Goal: Task Accomplishment & Management: Use online tool/utility

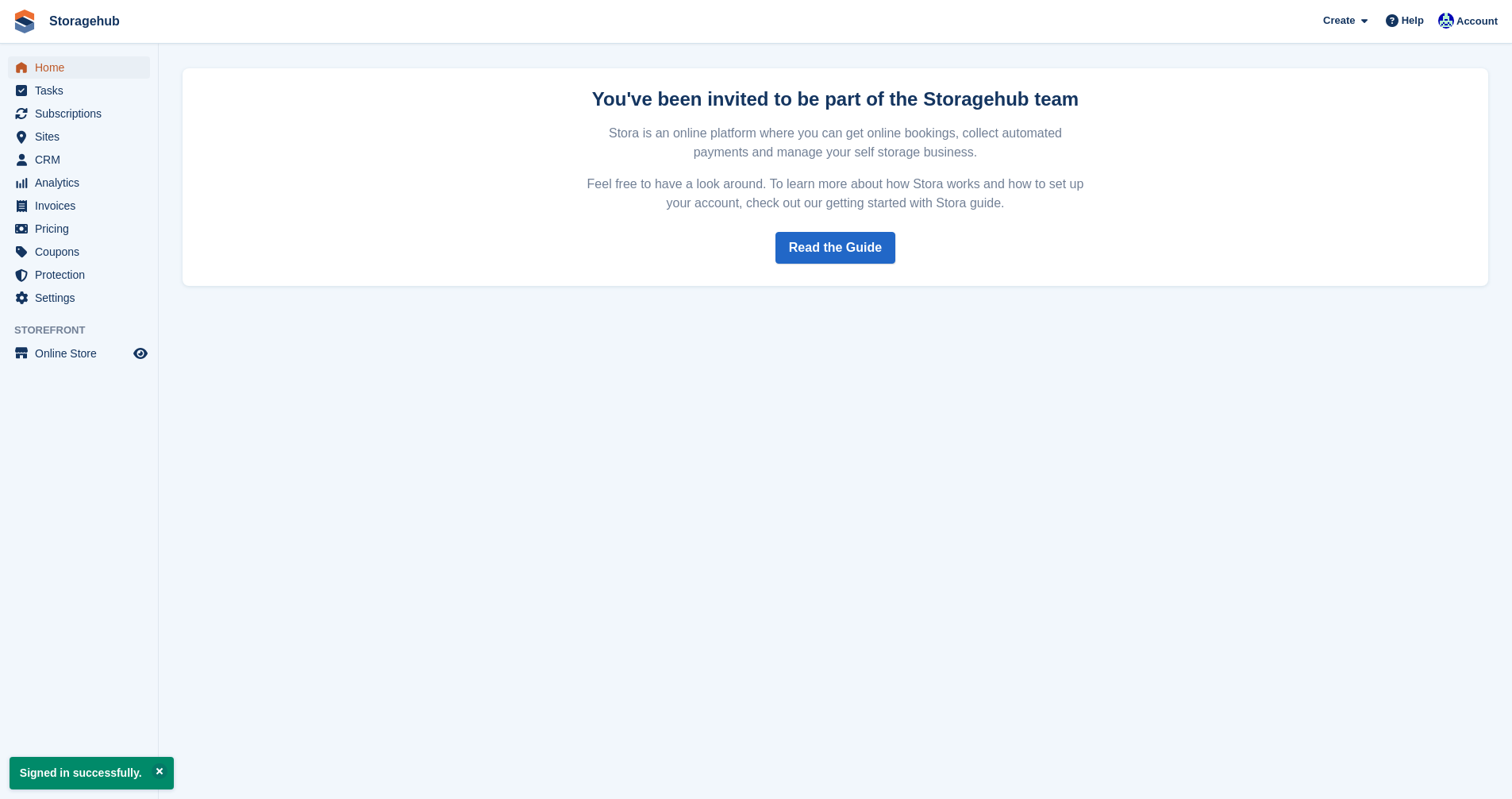
click at [47, 62] on span "Home" at bounding box center [83, 68] width 95 height 22
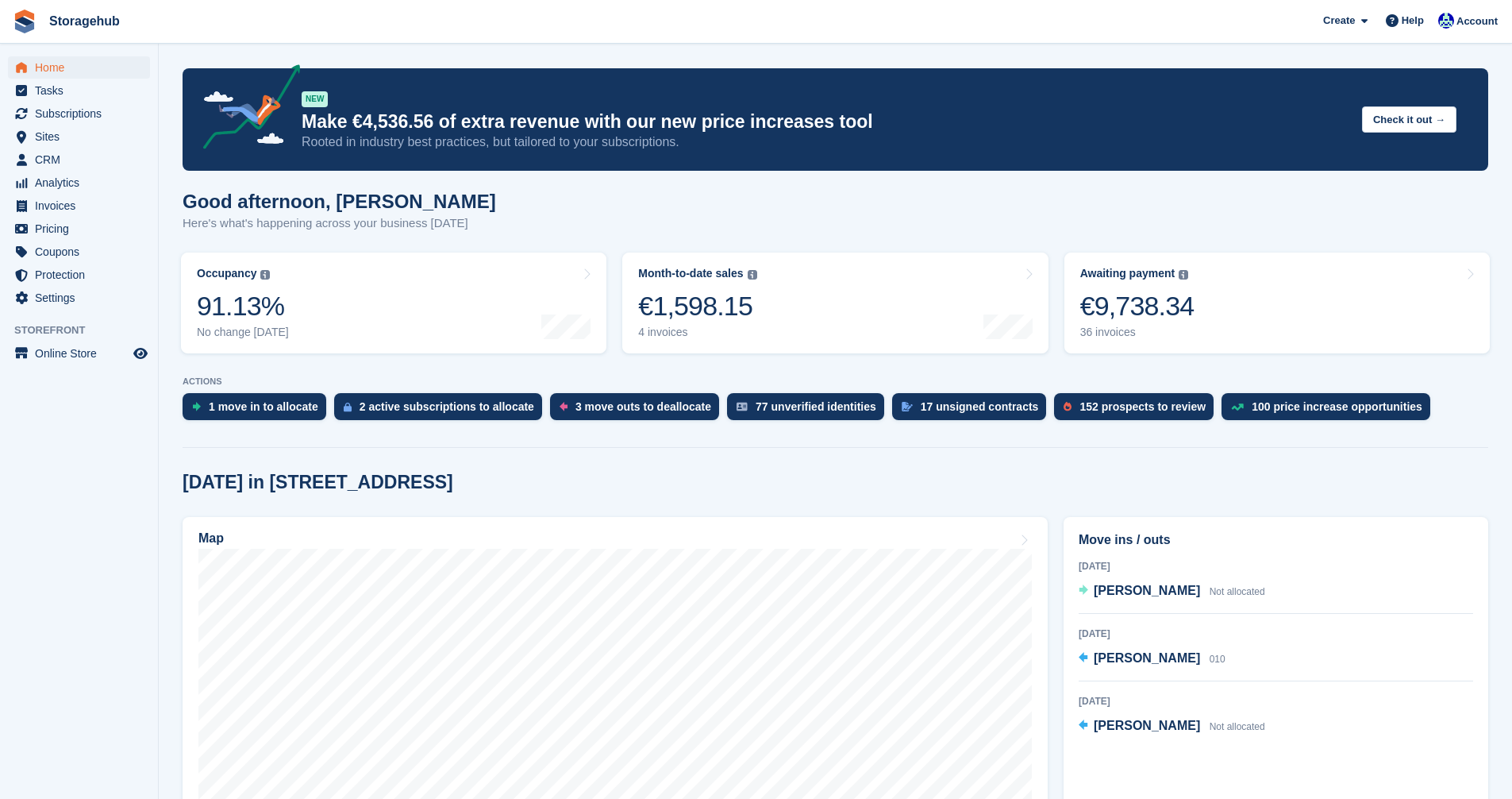
scroll to position [159, 0]
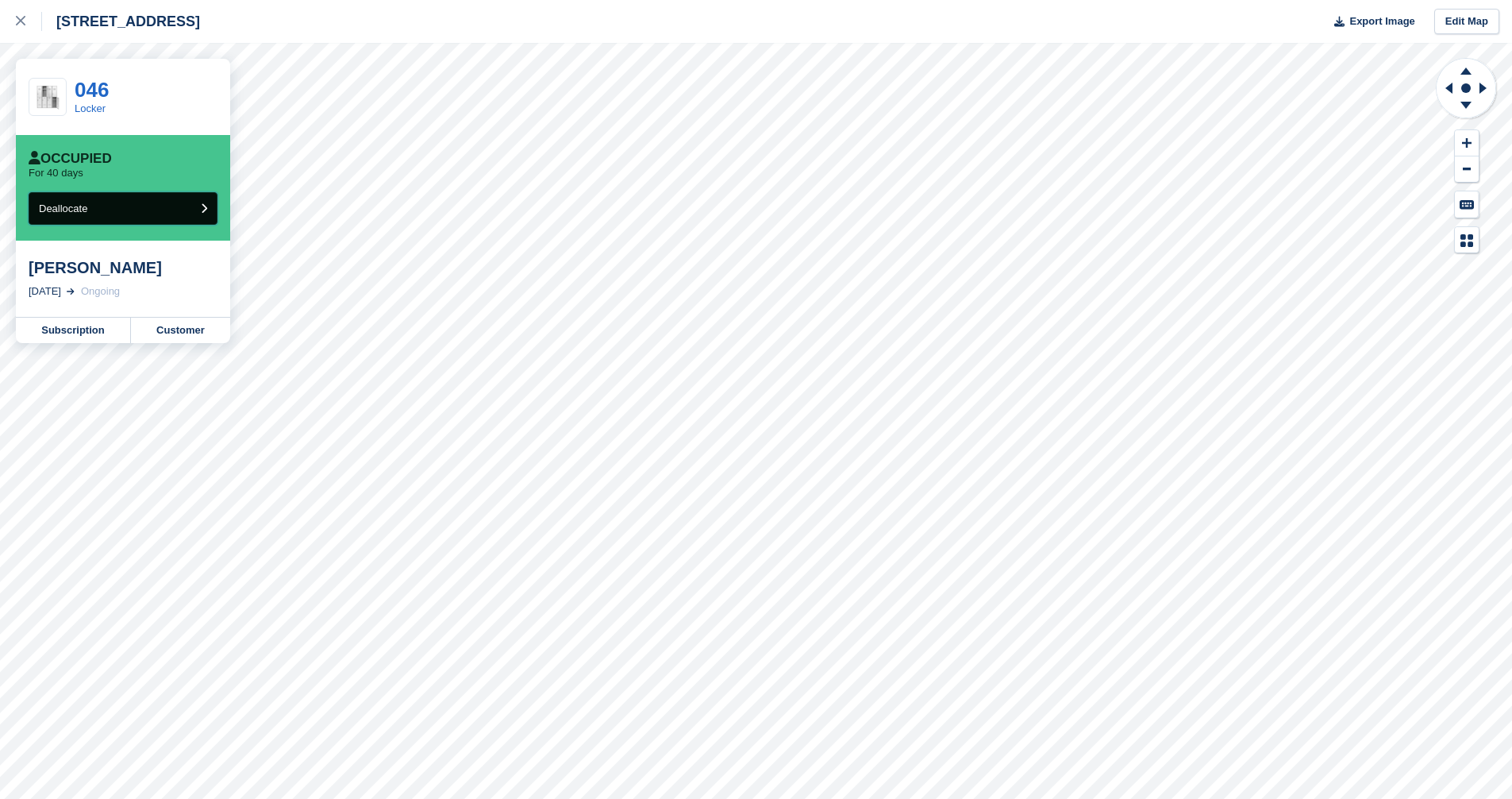
click at [138, 208] on button "Deallocate" at bounding box center [123, 208] width 189 height 33
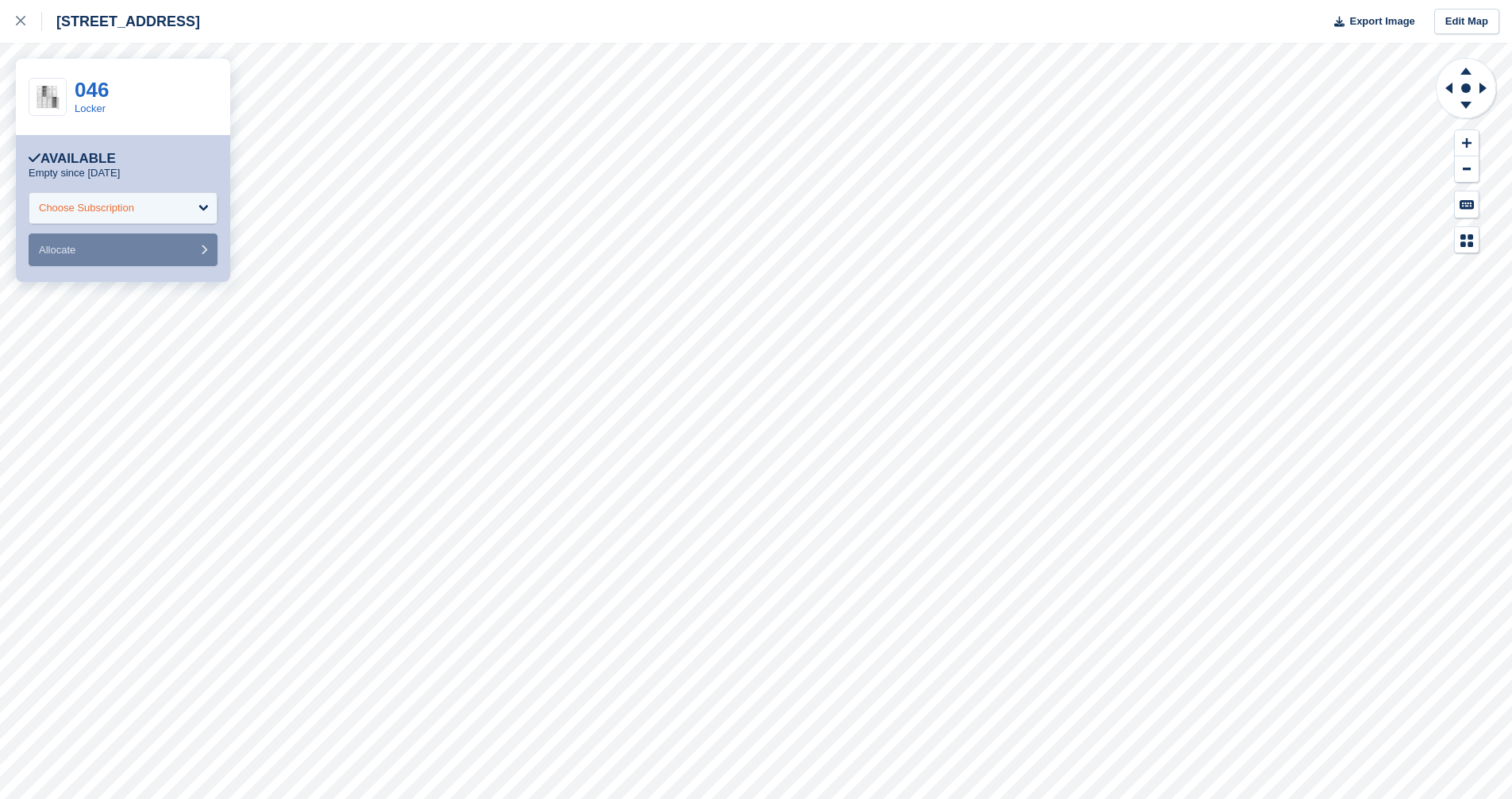
click at [133, 208] on div "Choose Subscription" at bounding box center [87, 208] width 95 height 16
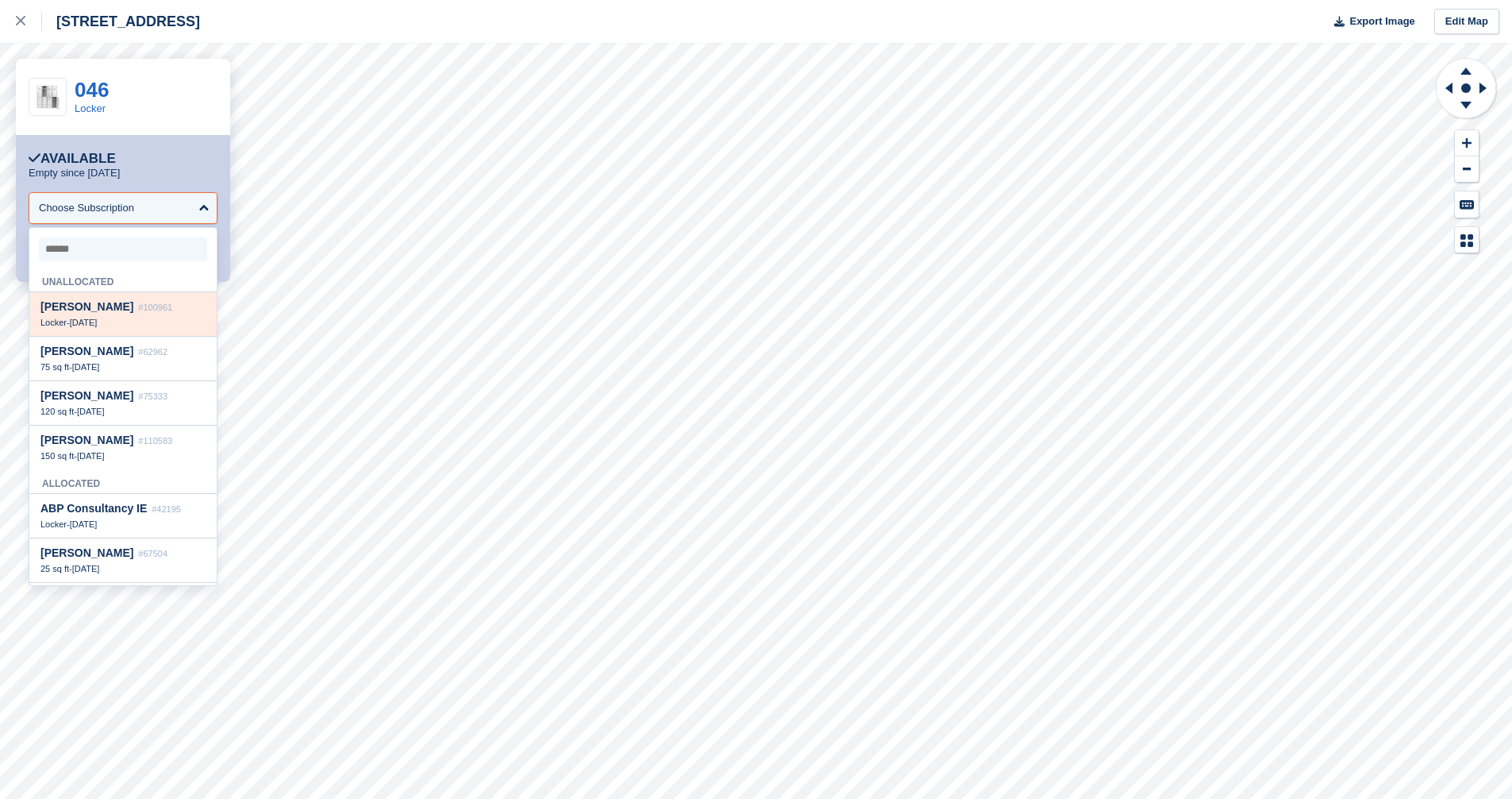
click at [138, 312] on span "#100961" at bounding box center [155, 308] width 34 height 10
select select "******"
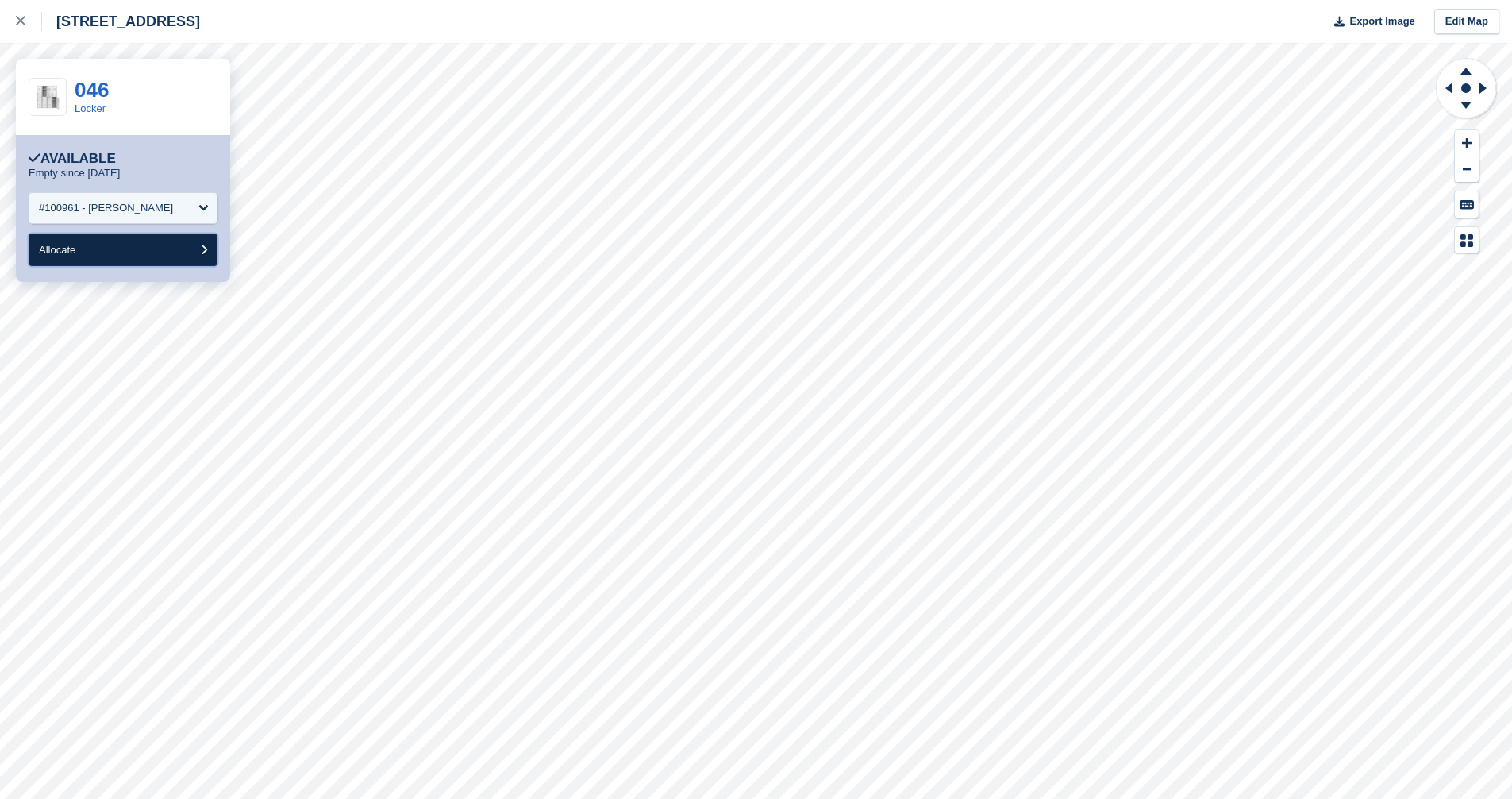
click at [114, 250] on button "Allocate" at bounding box center [123, 250] width 189 height 33
